Goal: Information Seeking & Learning: Learn about a topic

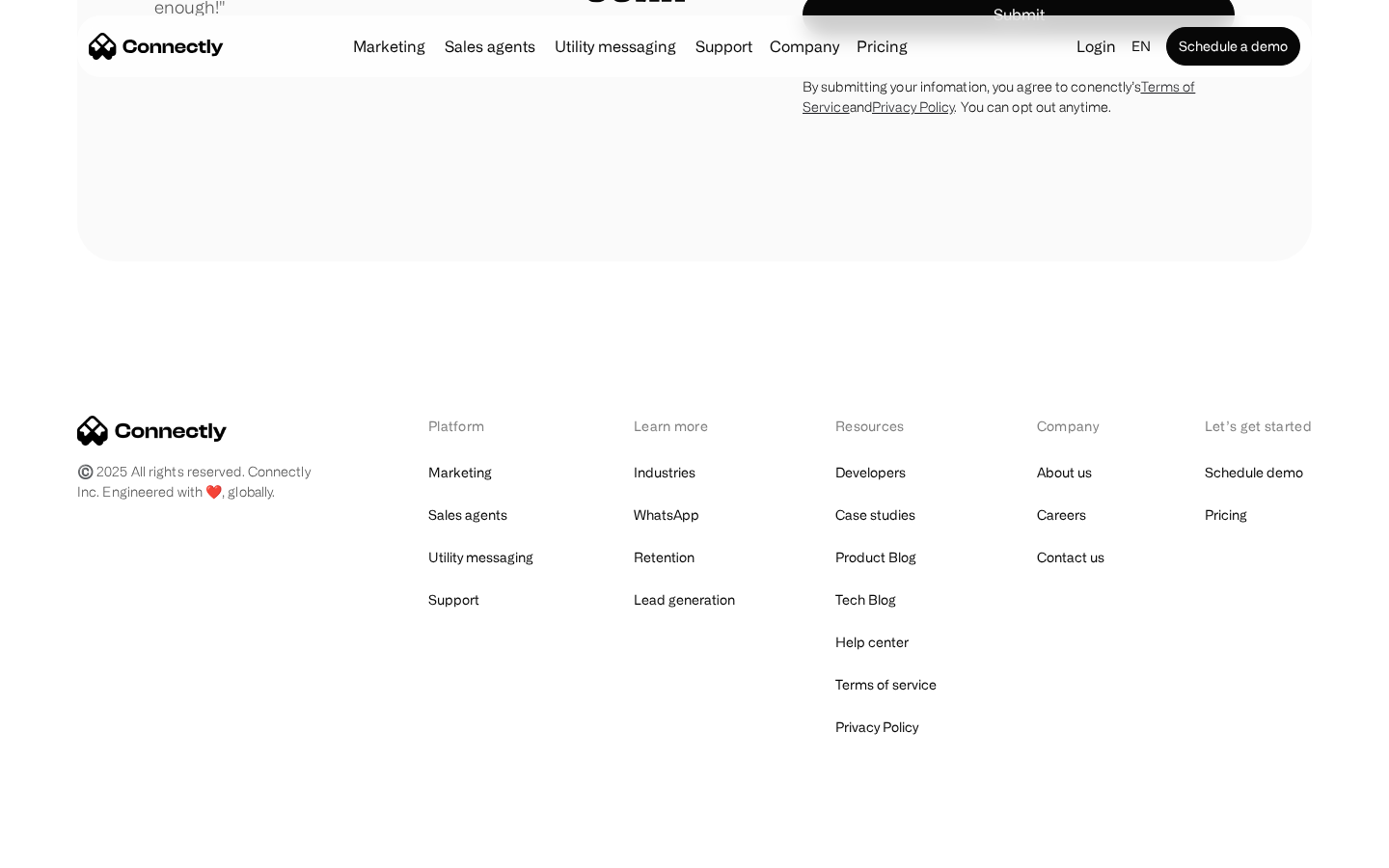
scroll to position [5464, 0]
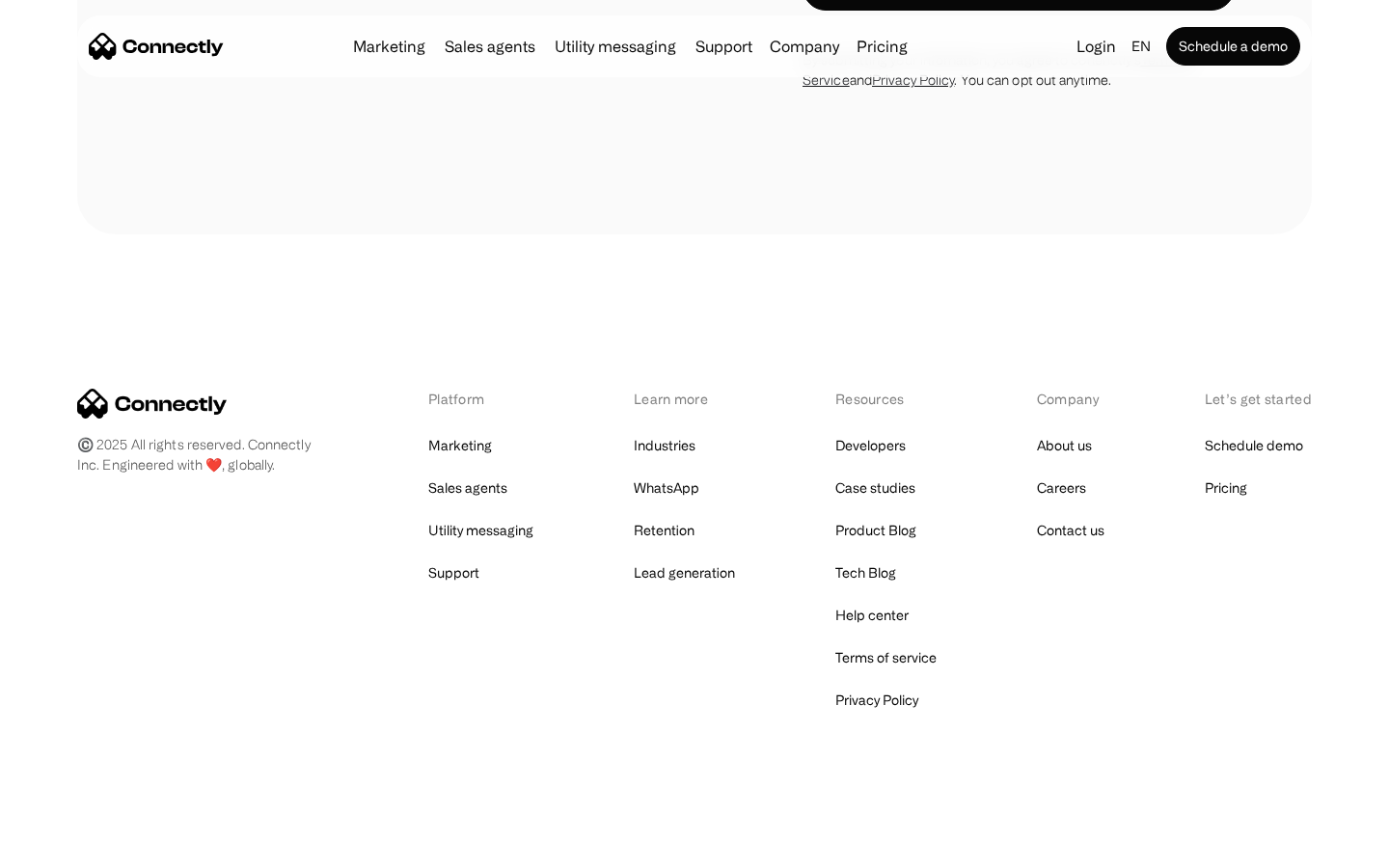
scroll to position [1307, 0]
